Goal: Communication & Community: Ask a question

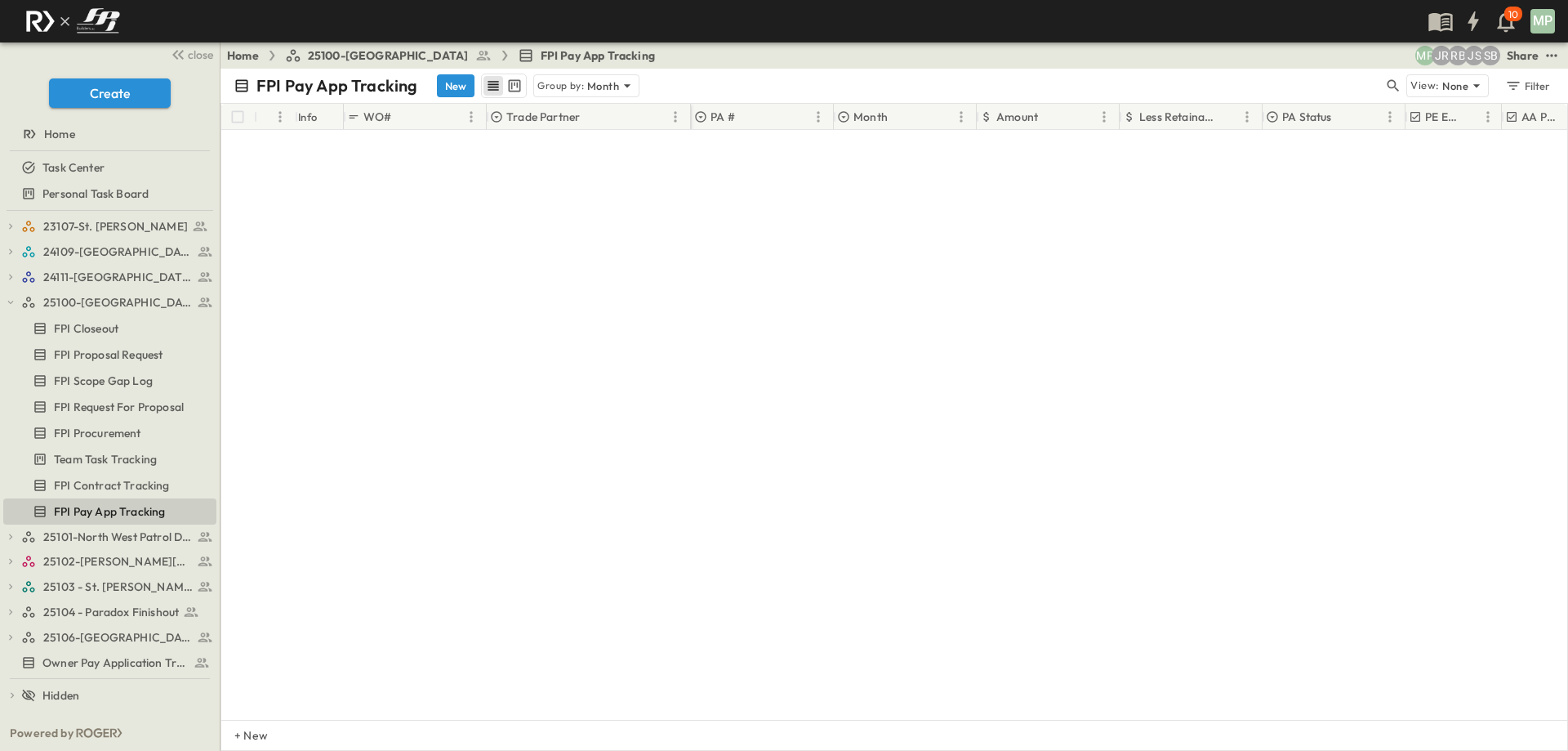
scroll to position [783, 0]
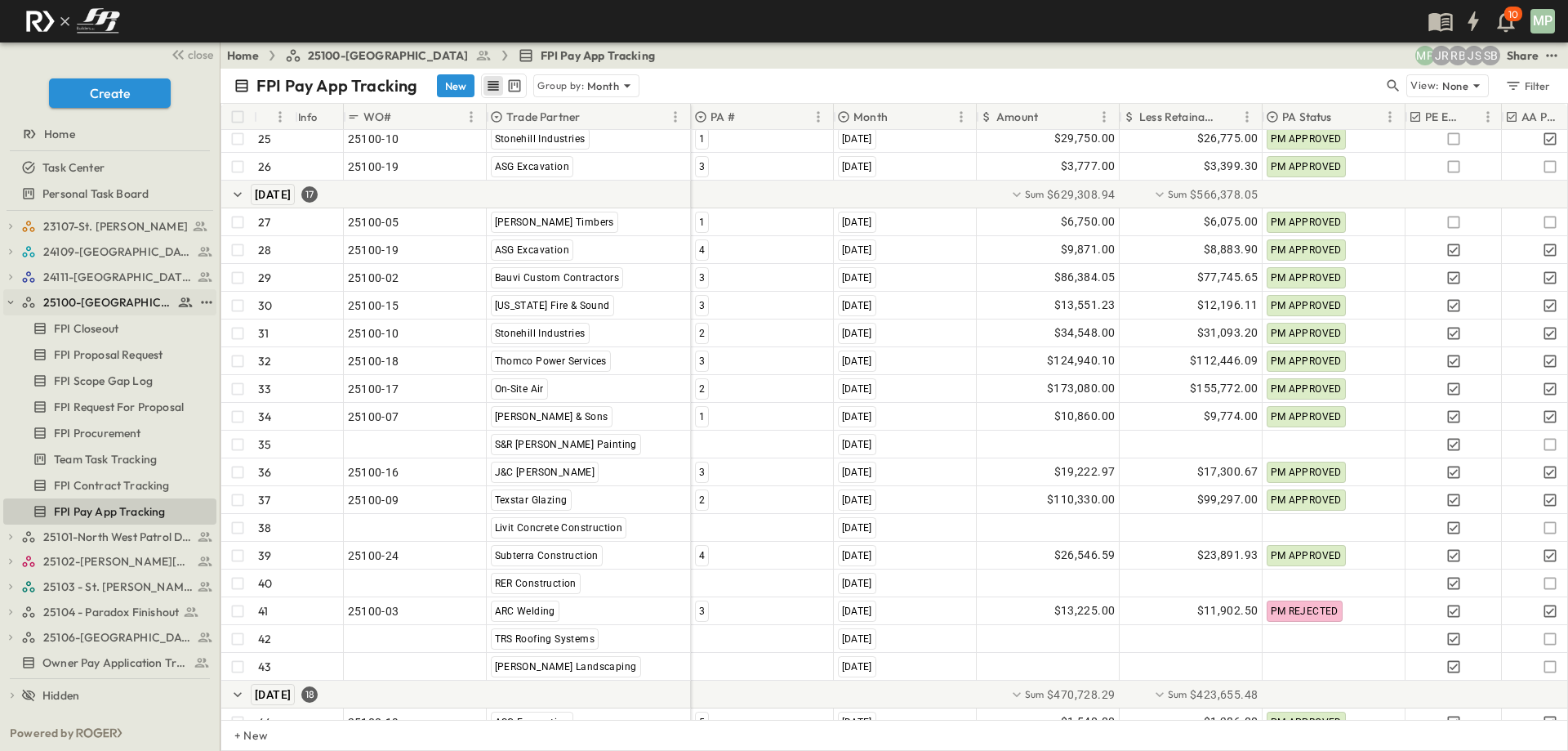
click at [15, 300] on icon "button" at bounding box center [10, 302] width 11 height 11
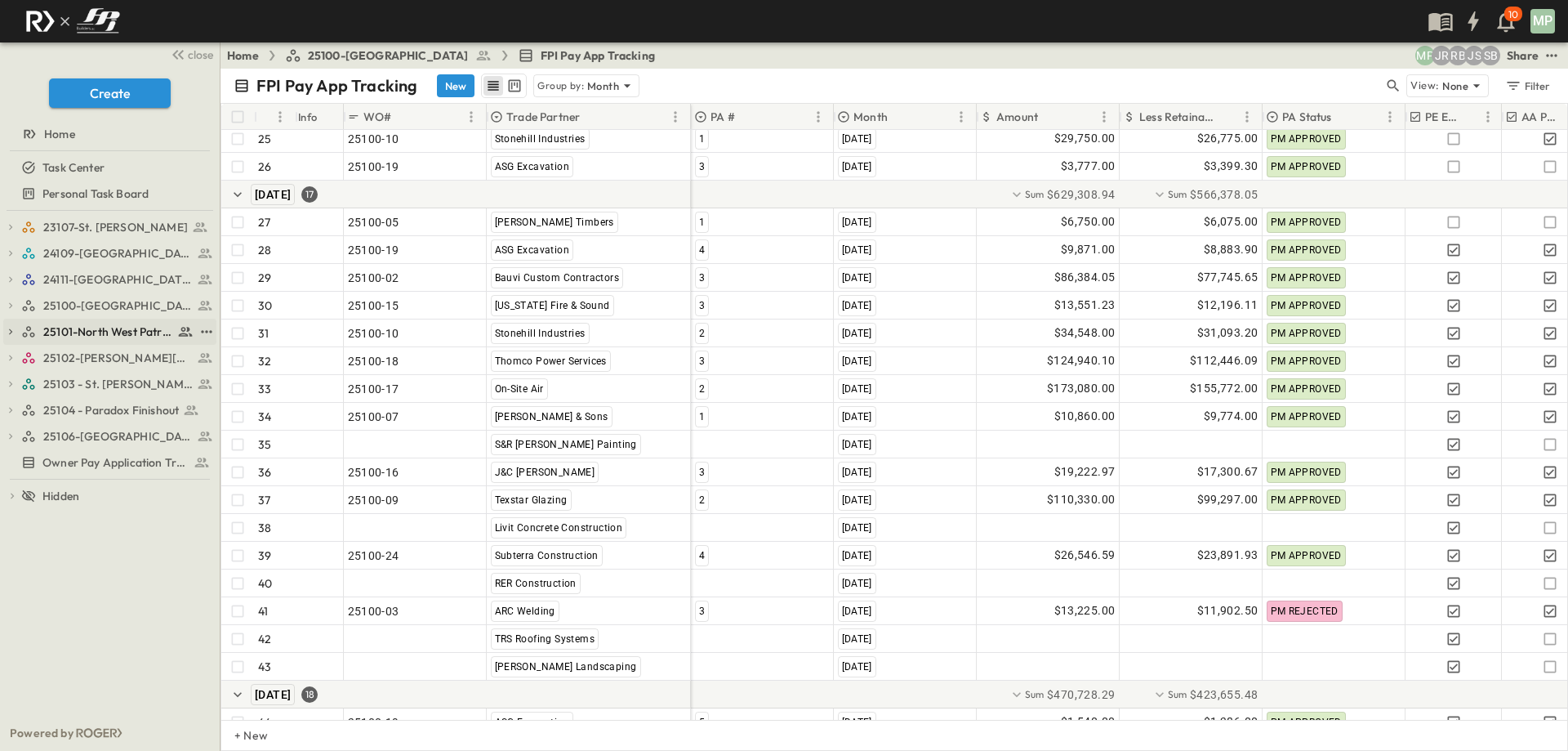
click at [9, 330] on icon "button" at bounding box center [10, 331] width 11 height 11
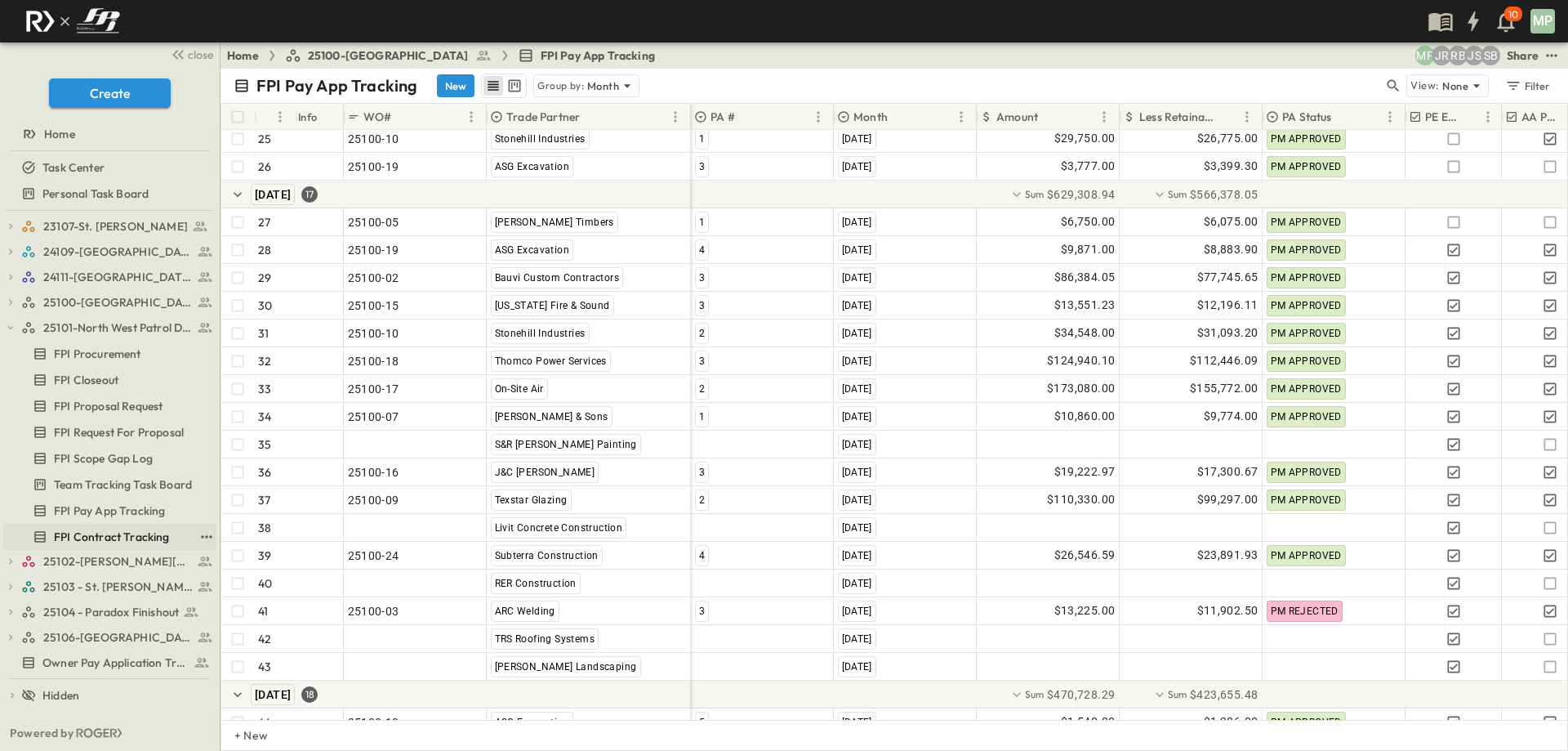
click at [101, 531] on span "FPI Contract Tracking" at bounding box center [112, 536] width 116 height 16
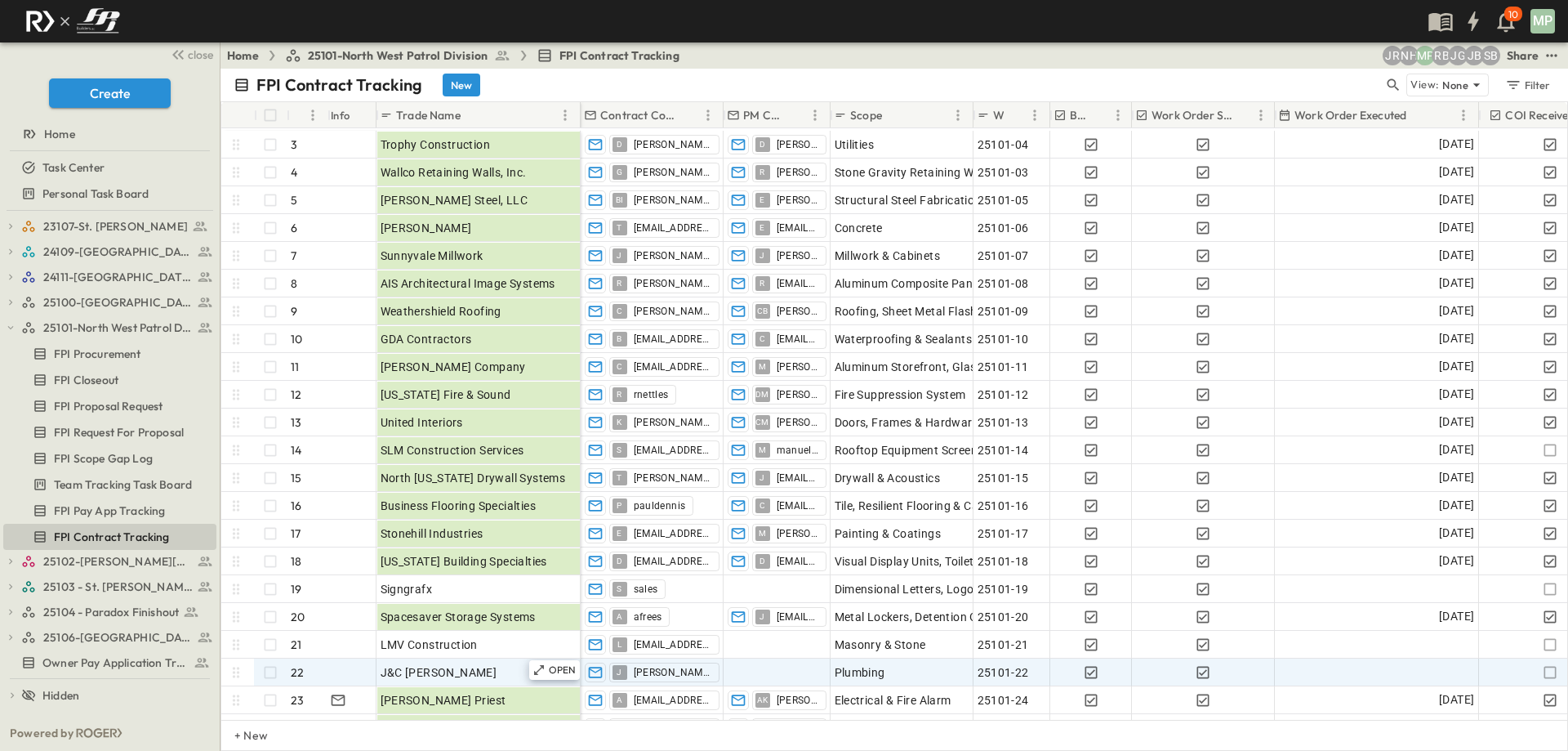
scroll to position [163, 0]
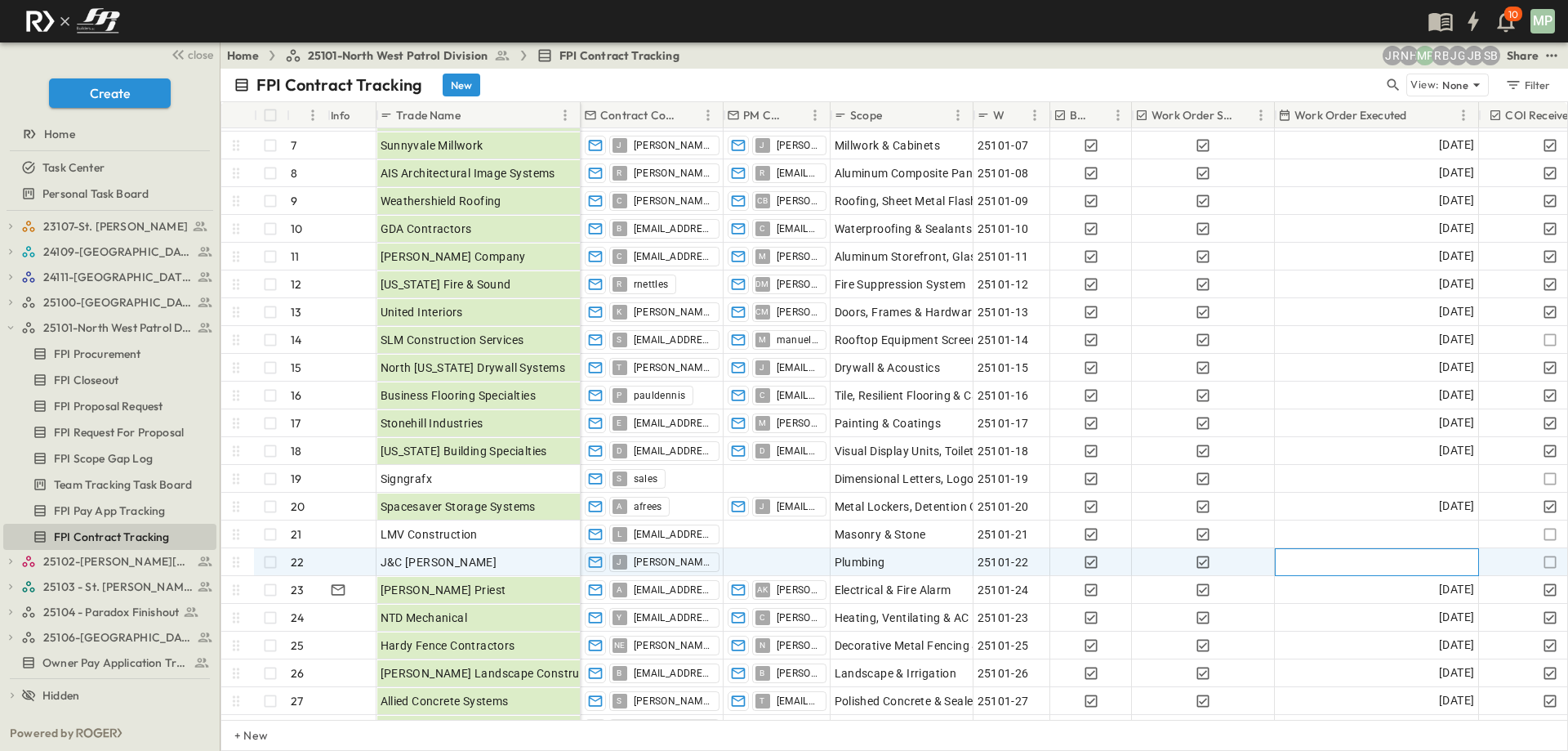
click at [1362, 563] on div at bounding box center [1377, 562] width 203 height 26
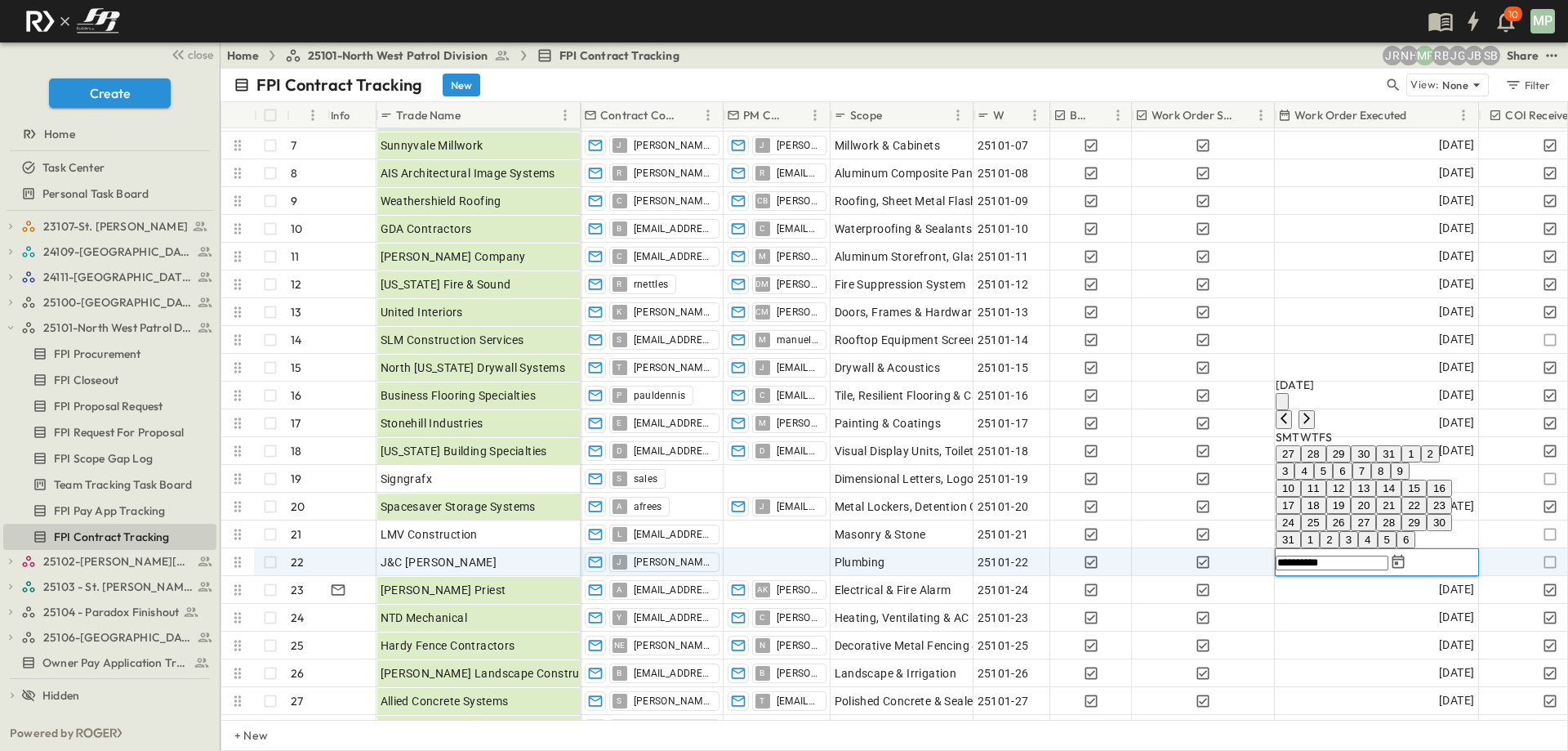
click at [1326, 513] on button "25" at bounding box center [1313, 522] width 25 height 17
click at [1333, 494] on div "[DATE]" at bounding box center [1377, 507] width 203 height 26
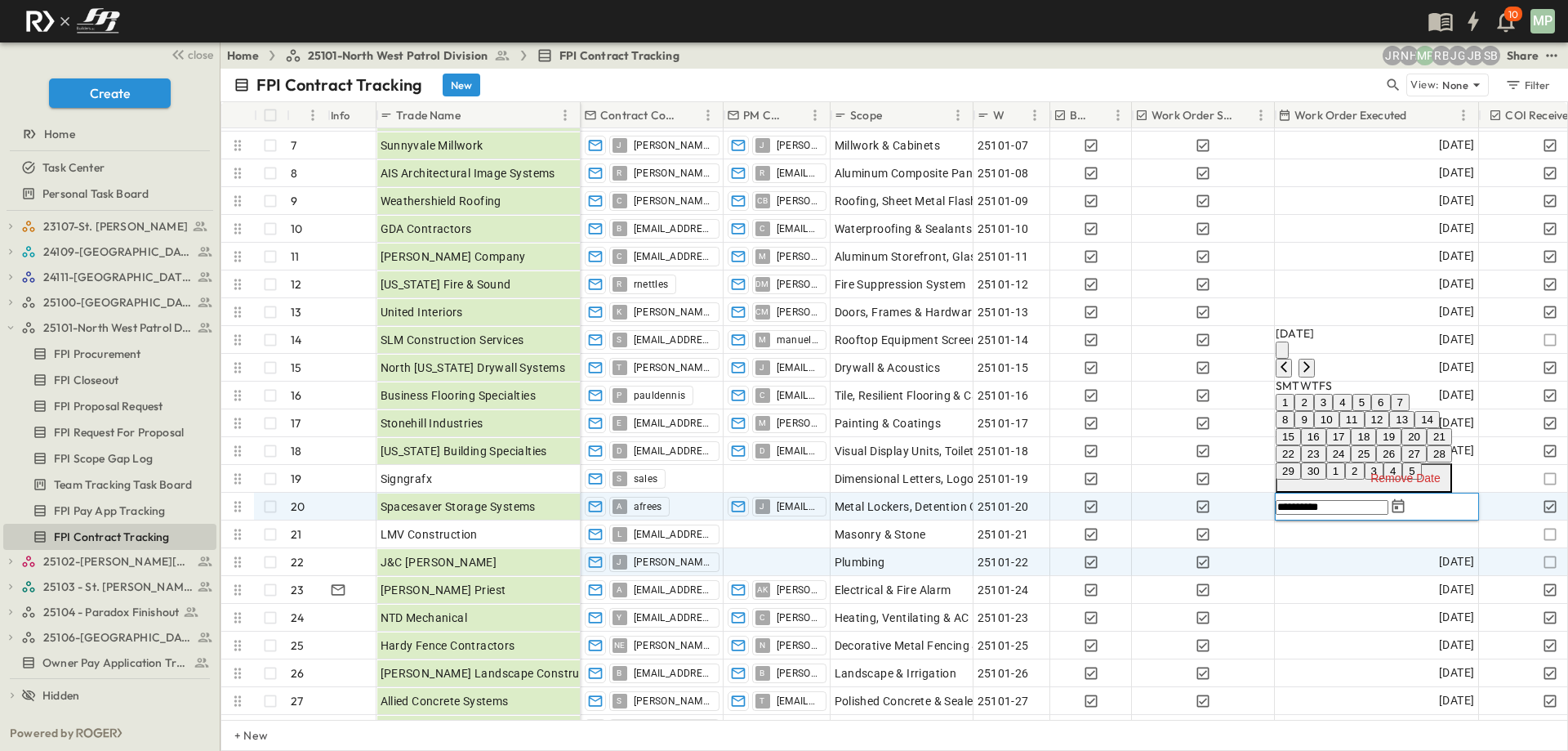
click at [1376, 445] on button "25" at bounding box center [1362, 453] width 25 height 17
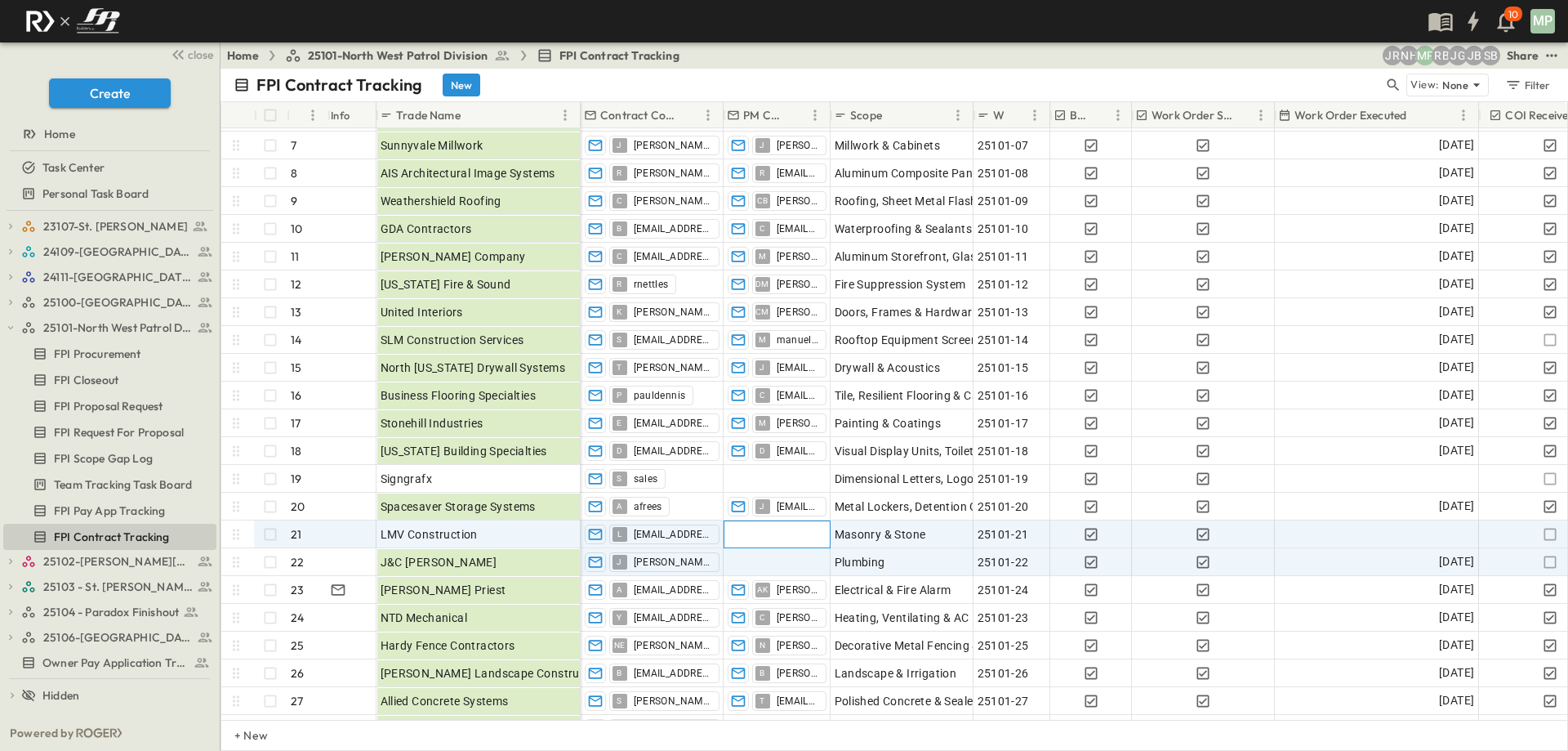
click at [745, 538] on div at bounding box center [777, 534] width 105 height 26
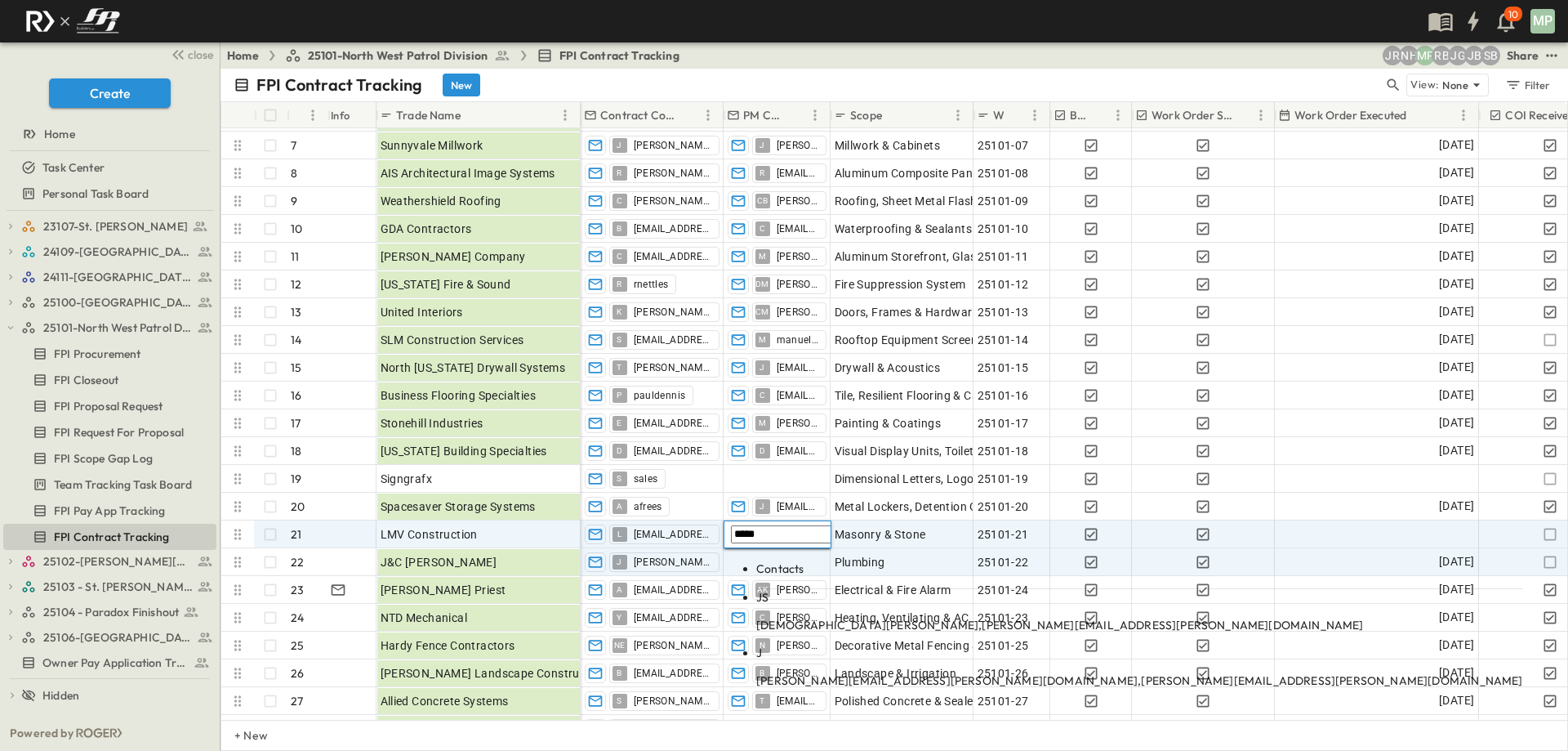
type input "*****"
click at [1002, 618] on span "[PERSON_NAME][EMAIL_ADDRESS][PERSON_NAME][DOMAIN_NAME]" at bounding box center [1172, 625] width 381 height 15
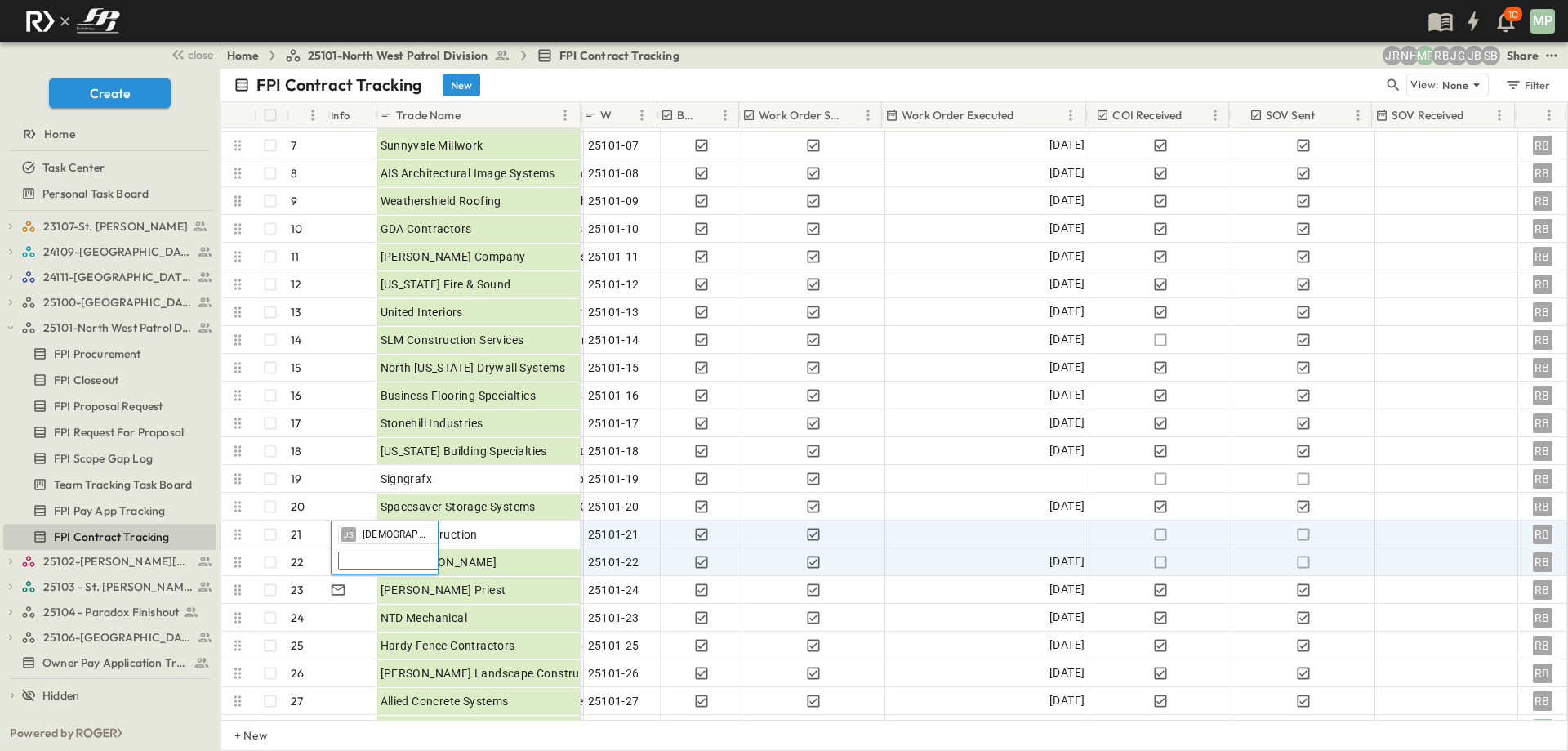
scroll to position [163, 402]
click at [1298, 560] on icon "button" at bounding box center [1303, 561] width 12 height 12
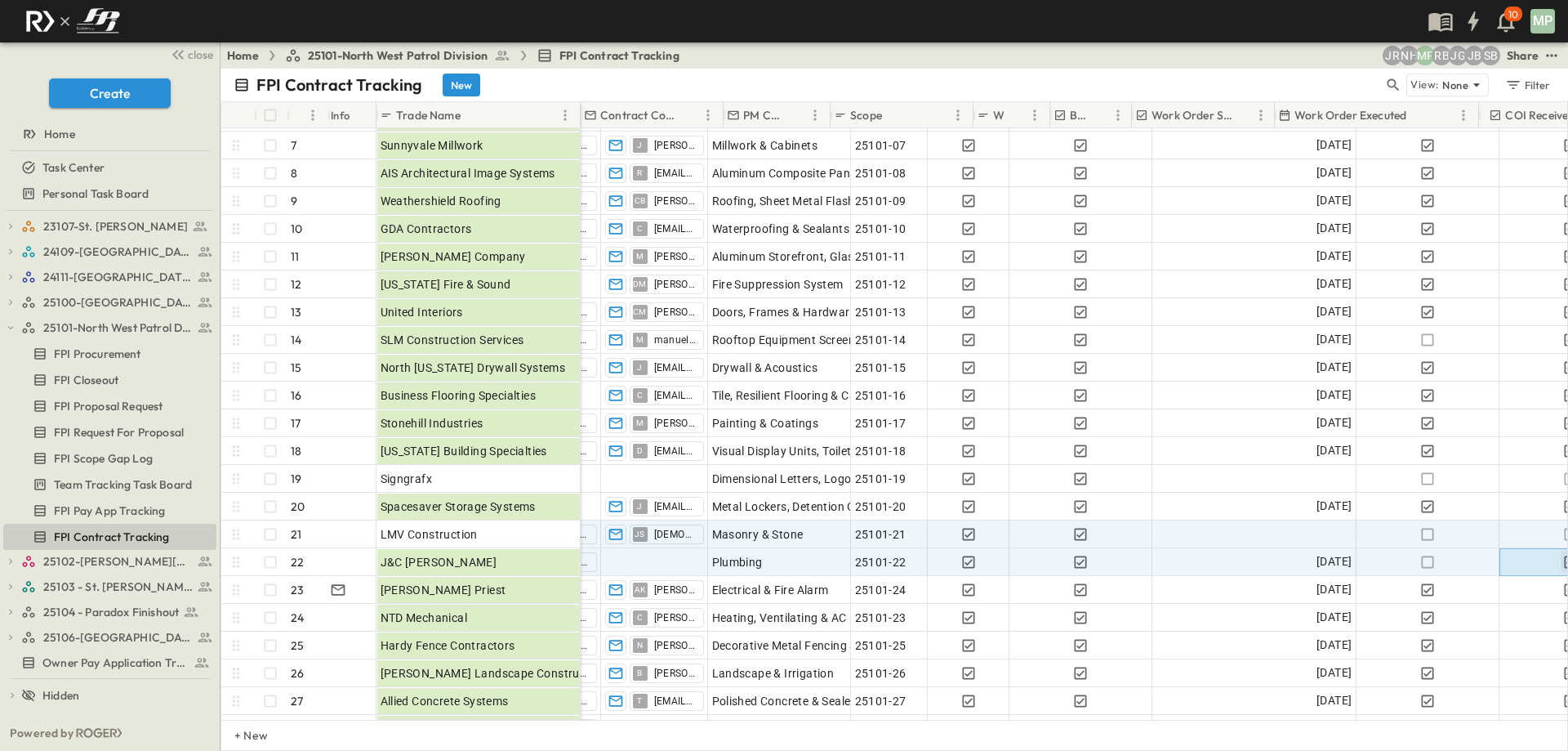
scroll to position [163, 0]
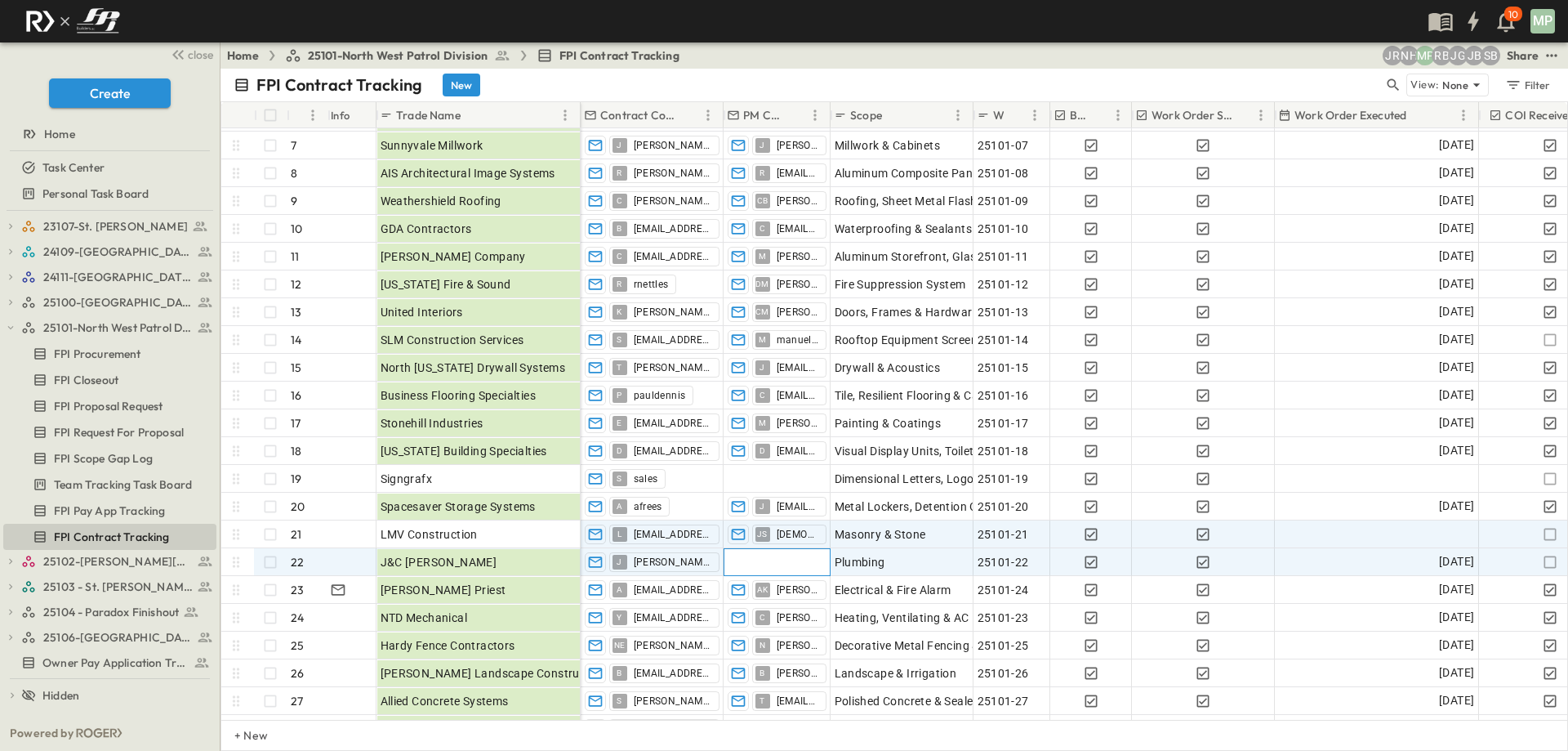
click at [757, 563] on div at bounding box center [777, 562] width 105 height 26
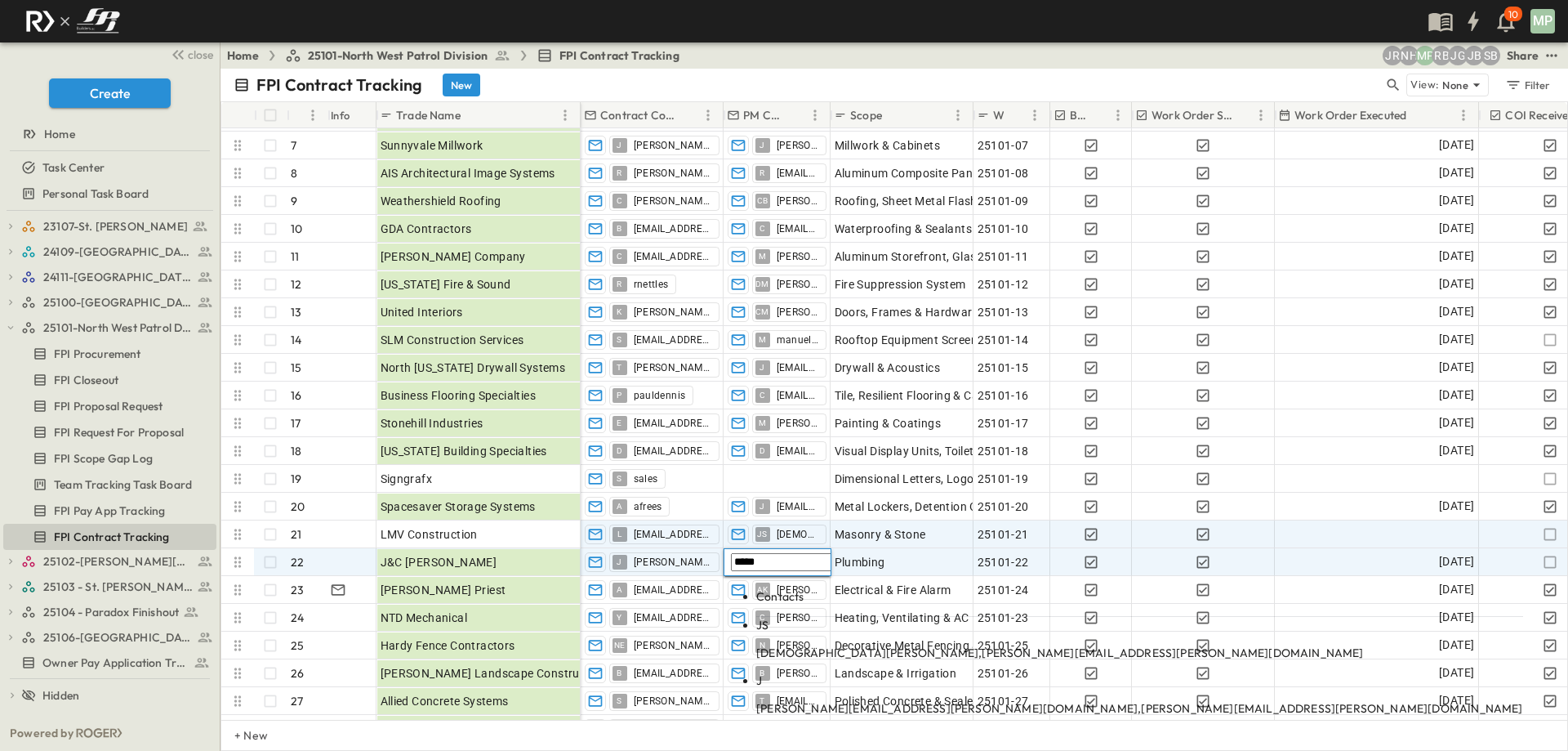
type input "*****"
click at [982, 645] on span "[PERSON_NAME][EMAIL_ADDRESS][PERSON_NAME][DOMAIN_NAME]" at bounding box center [1172, 652] width 381 height 15
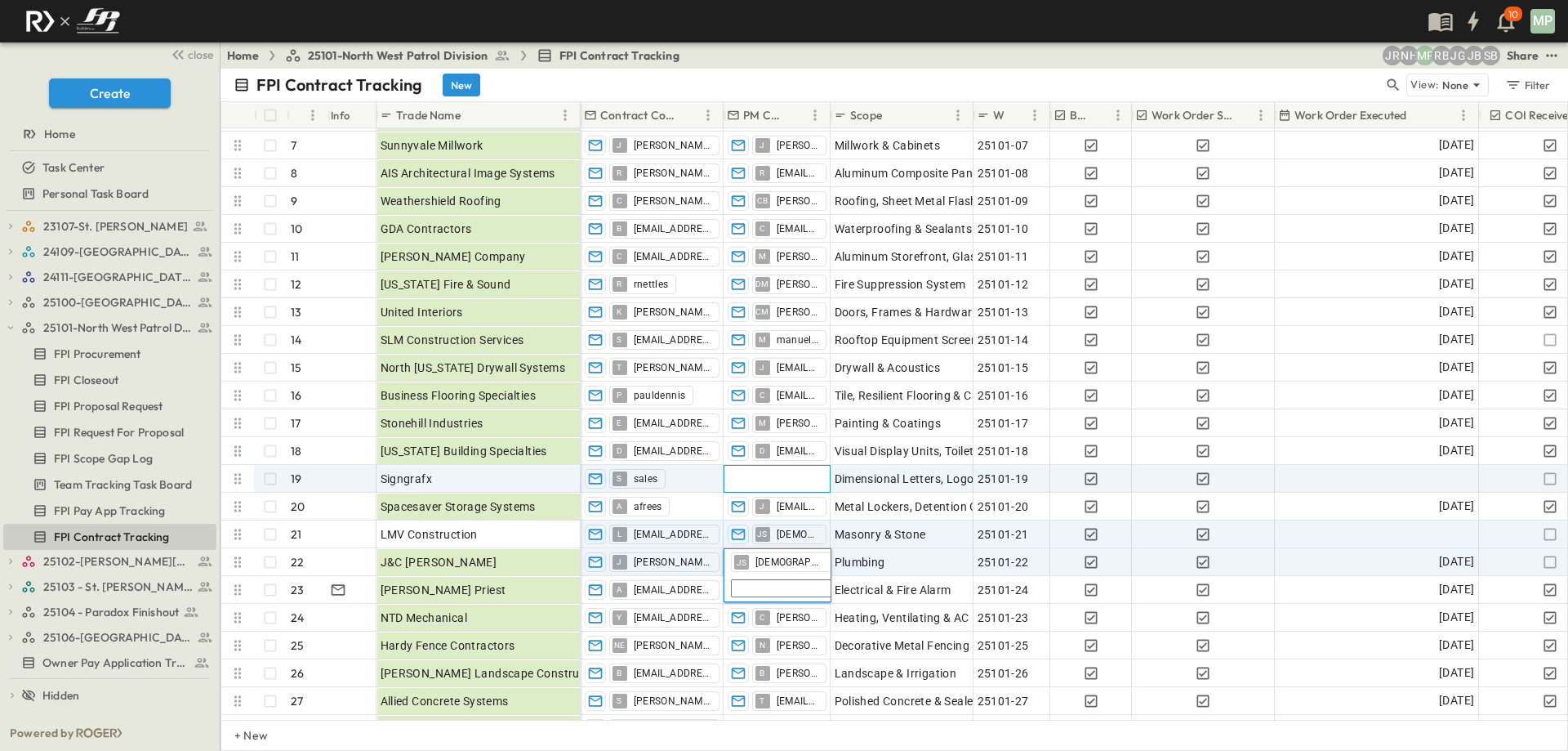
click at [764, 471] on div at bounding box center [777, 479] width 105 height 26
